Goal: Navigation & Orientation: Find specific page/section

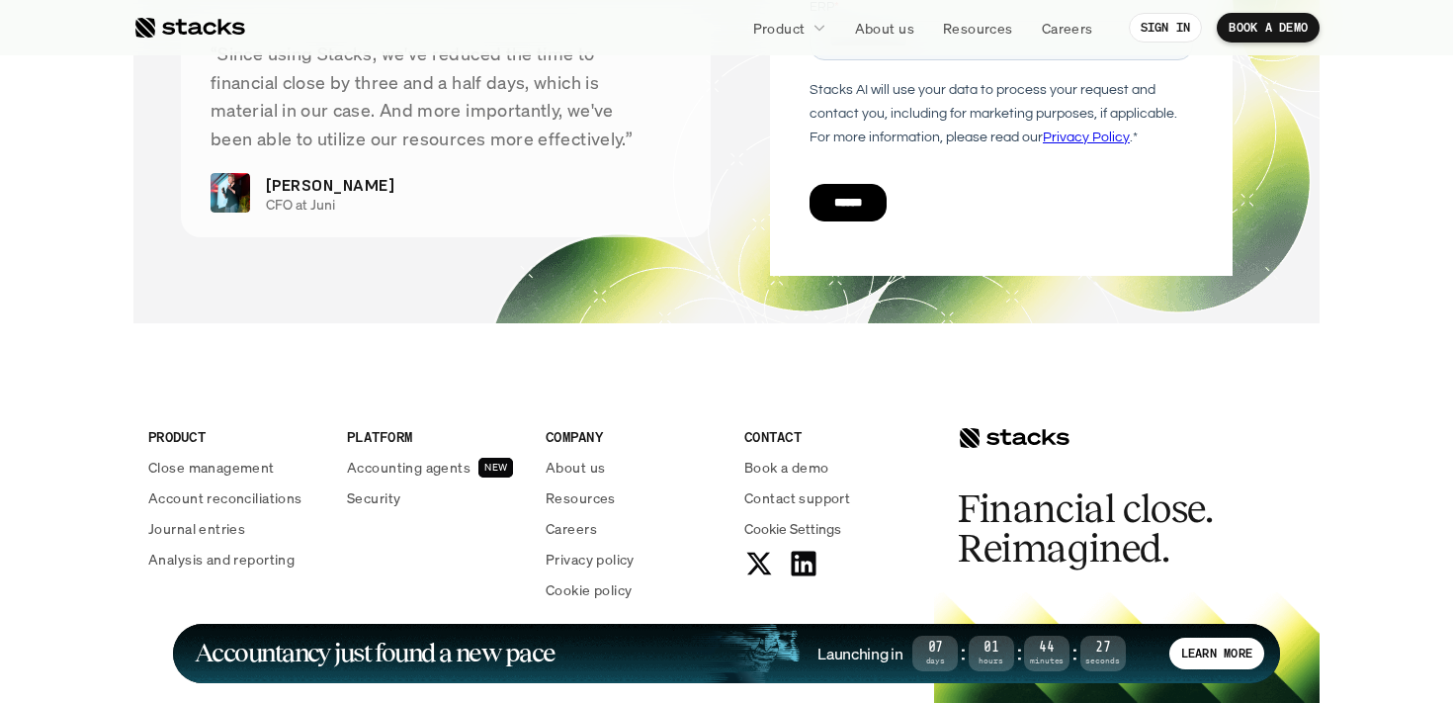
scroll to position [7400, 0]
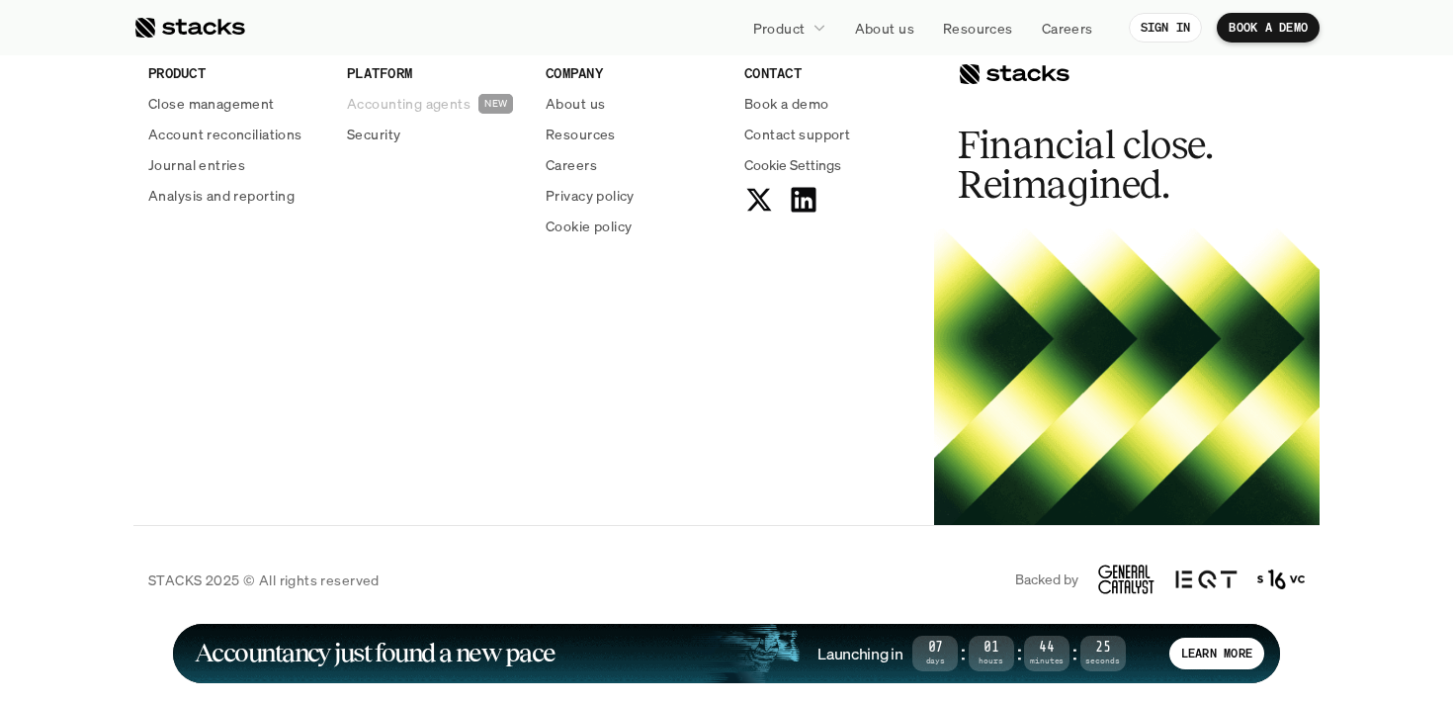
click at [447, 104] on p "Accounting agents" at bounding box center [409, 103] width 124 height 21
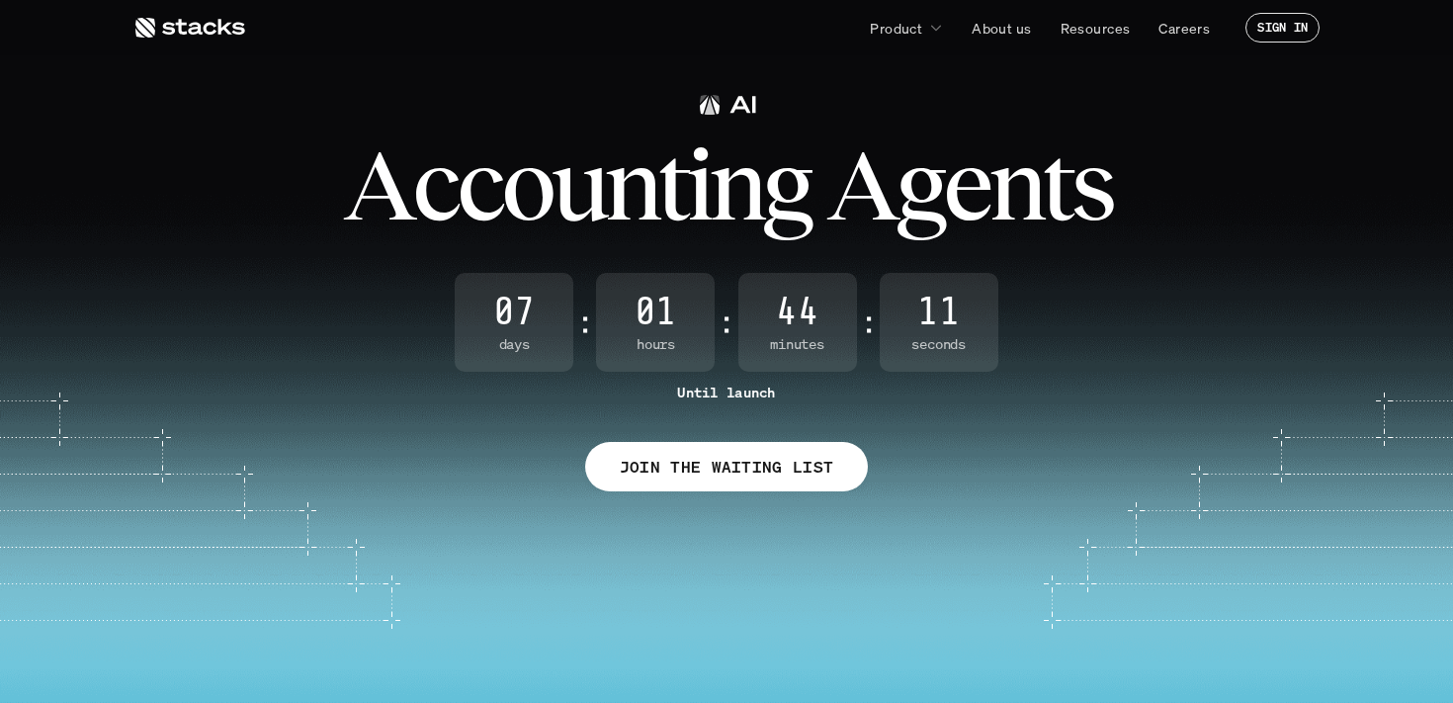
click at [163, 26] on use at bounding box center [190, 28] width 110 height 20
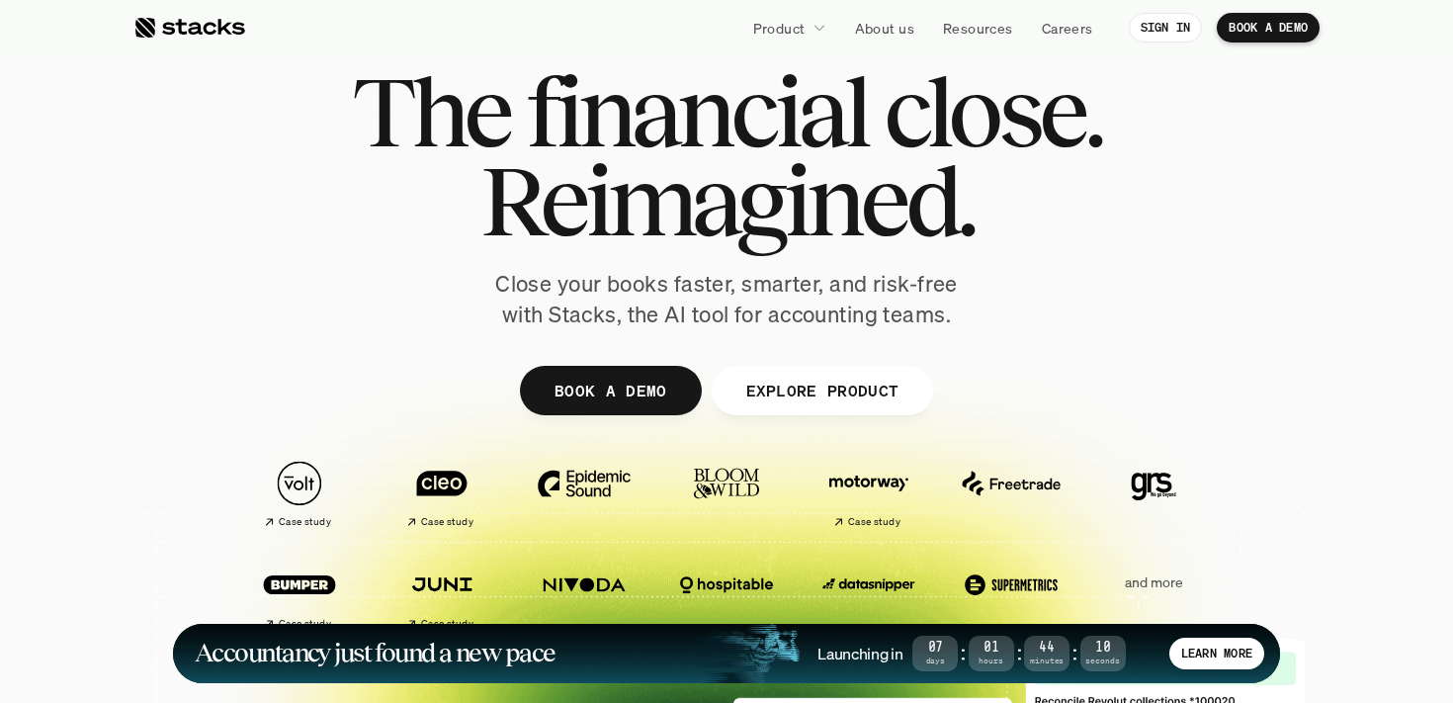
scroll to position [53, 0]
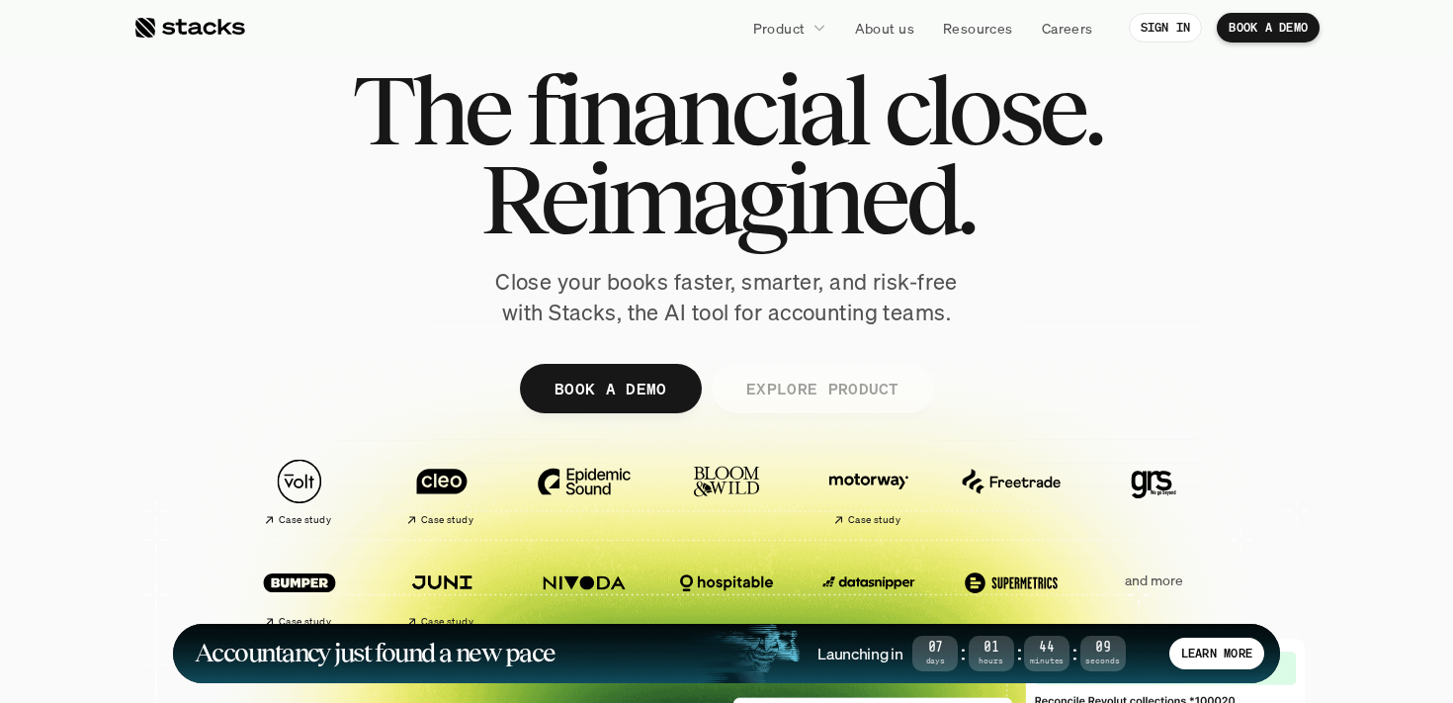
click at [866, 399] on p "EXPLORE PRODUCT" at bounding box center [821, 388] width 153 height 29
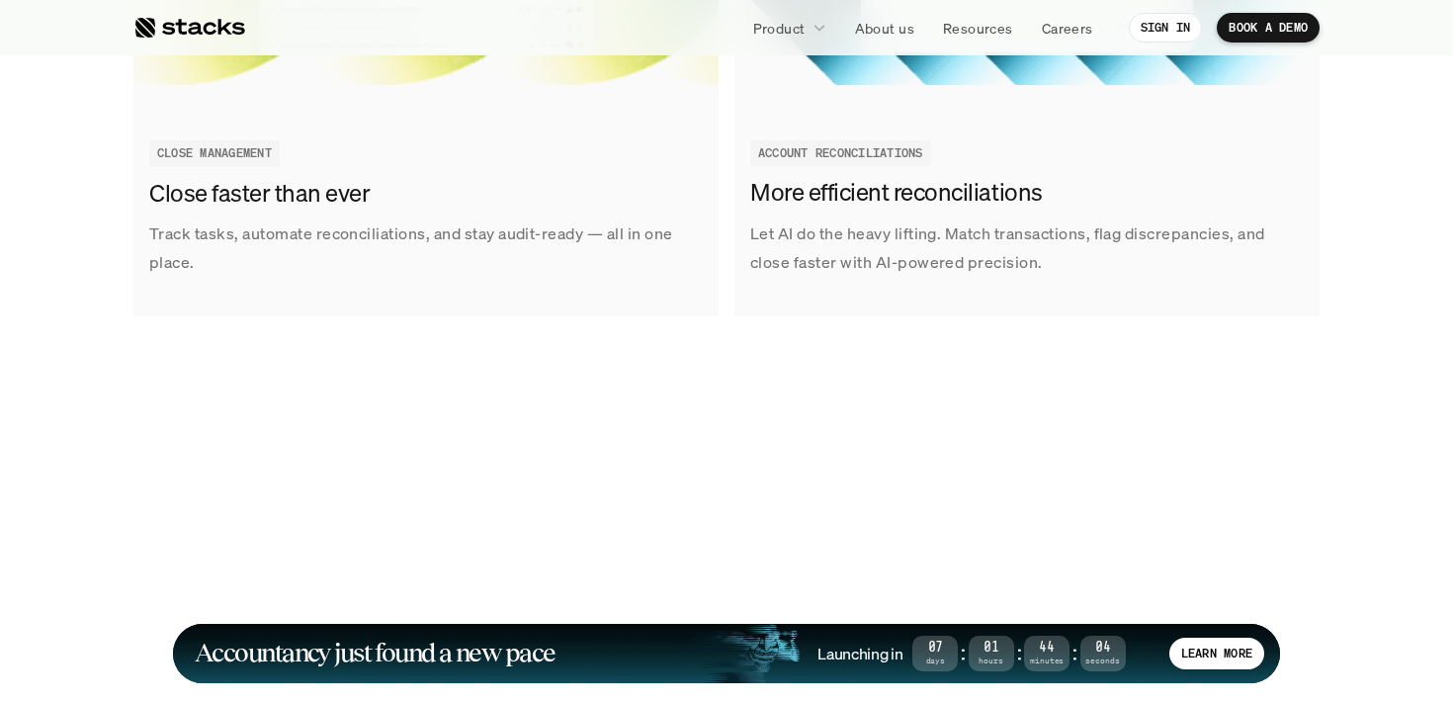
scroll to position [2940, 0]
